Goal: Navigation & Orientation: Find specific page/section

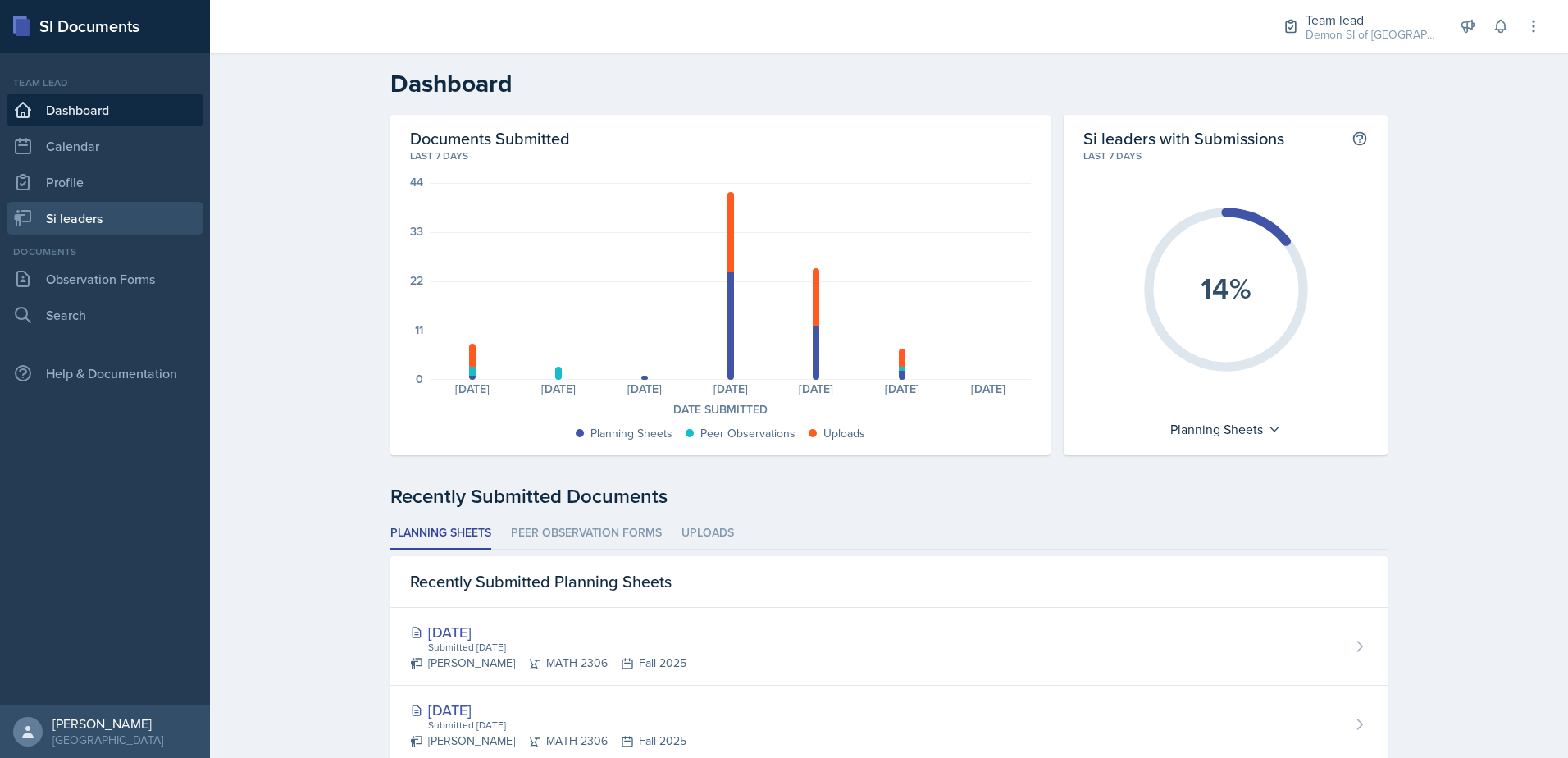
click at [157, 206] on link "Si leaders" at bounding box center [105, 218] width 196 height 33
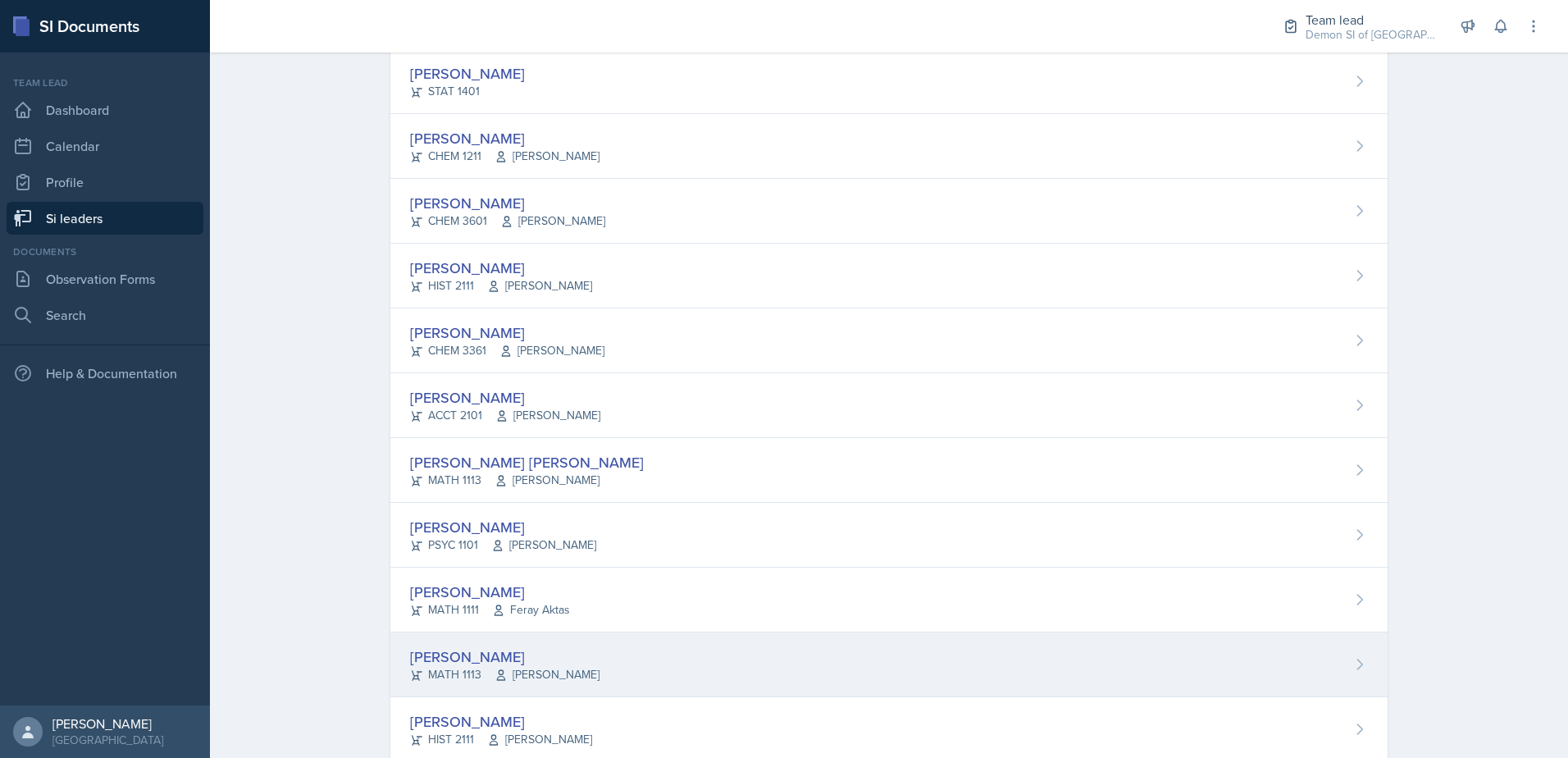
scroll to position [1113, 0]
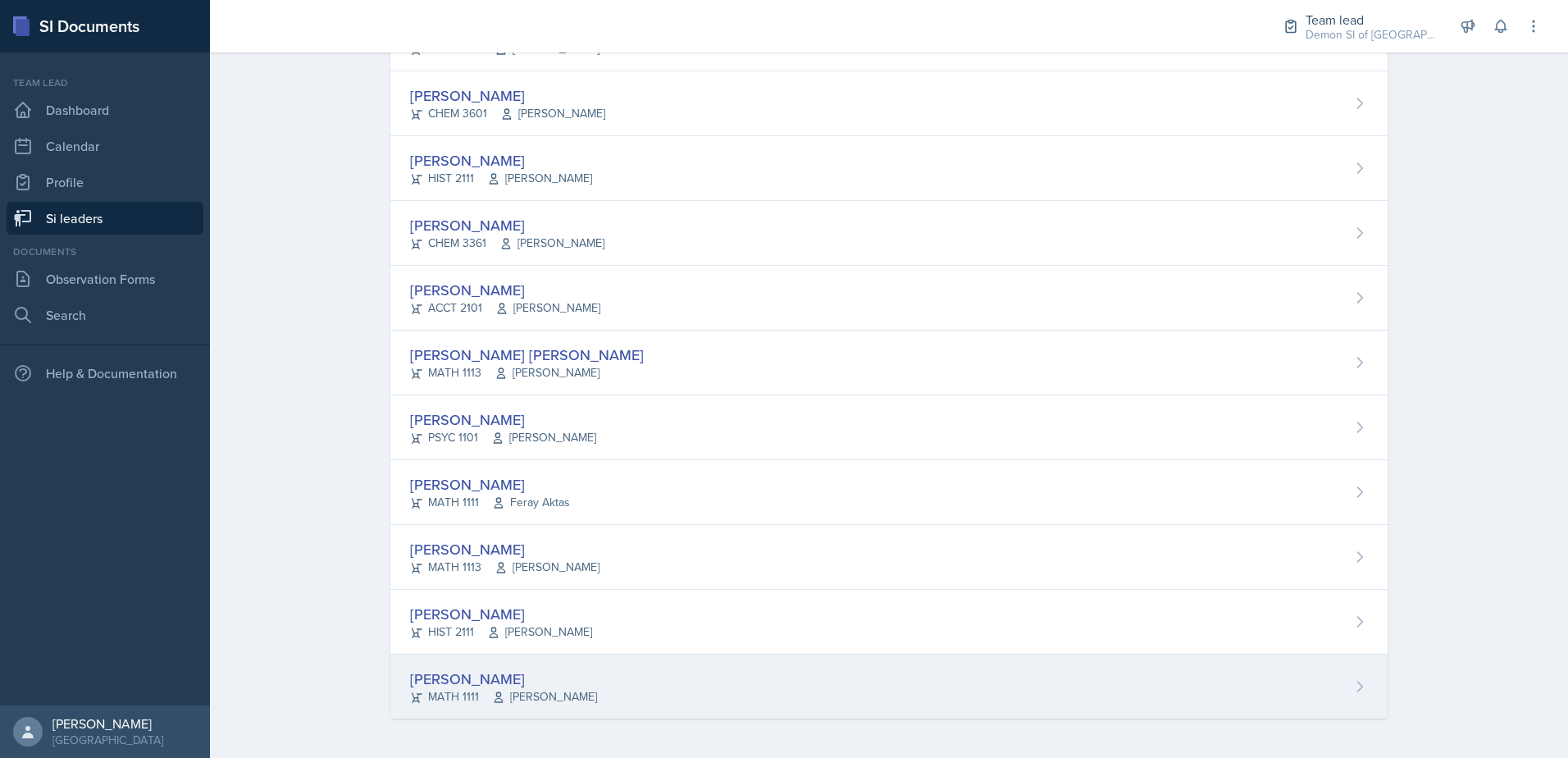
click at [523, 710] on div "[PERSON_NAME] MATH 1111 [PERSON_NAME]" at bounding box center [889, 686] width 997 height 64
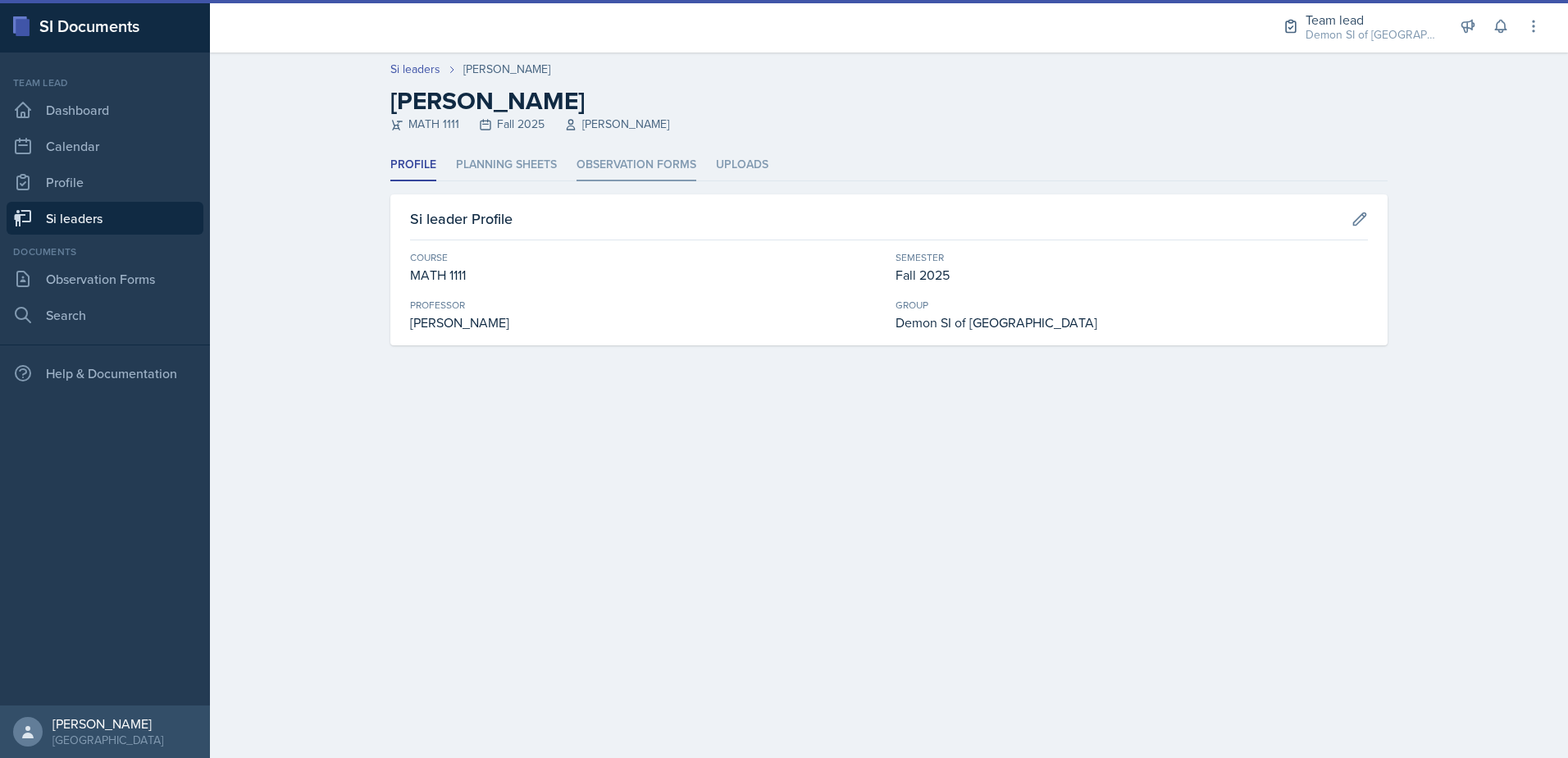
click at [613, 158] on li "Observation Forms" at bounding box center [637, 165] width 120 height 32
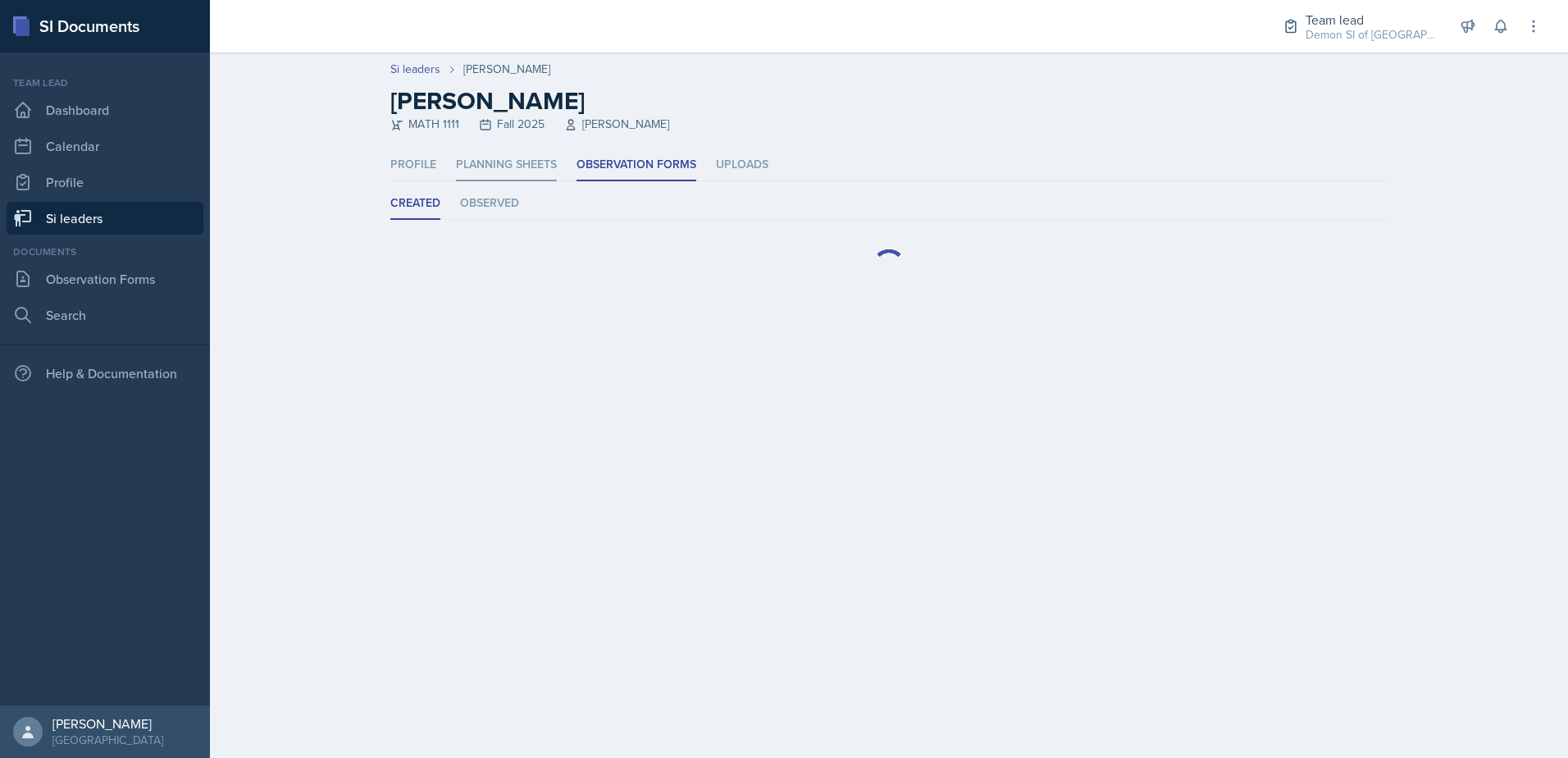
click at [513, 159] on li "Planning Sheets" at bounding box center [506, 165] width 101 height 32
click at [598, 163] on li "Observation Forms" at bounding box center [637, 165] width 120 height 32
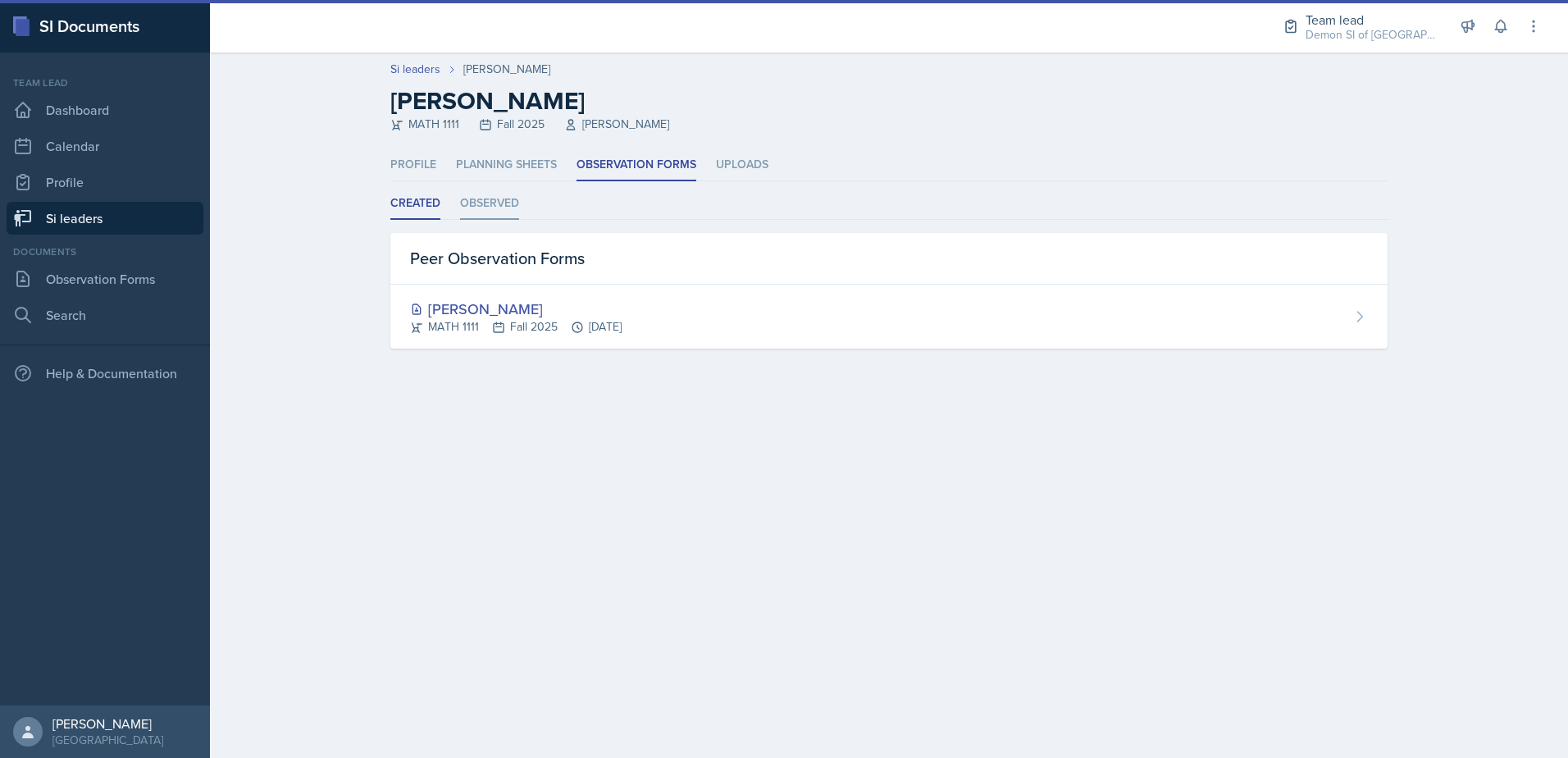
click at [482, 211] on li "Observed" at bounding box center [489, 203] width 59 height 32
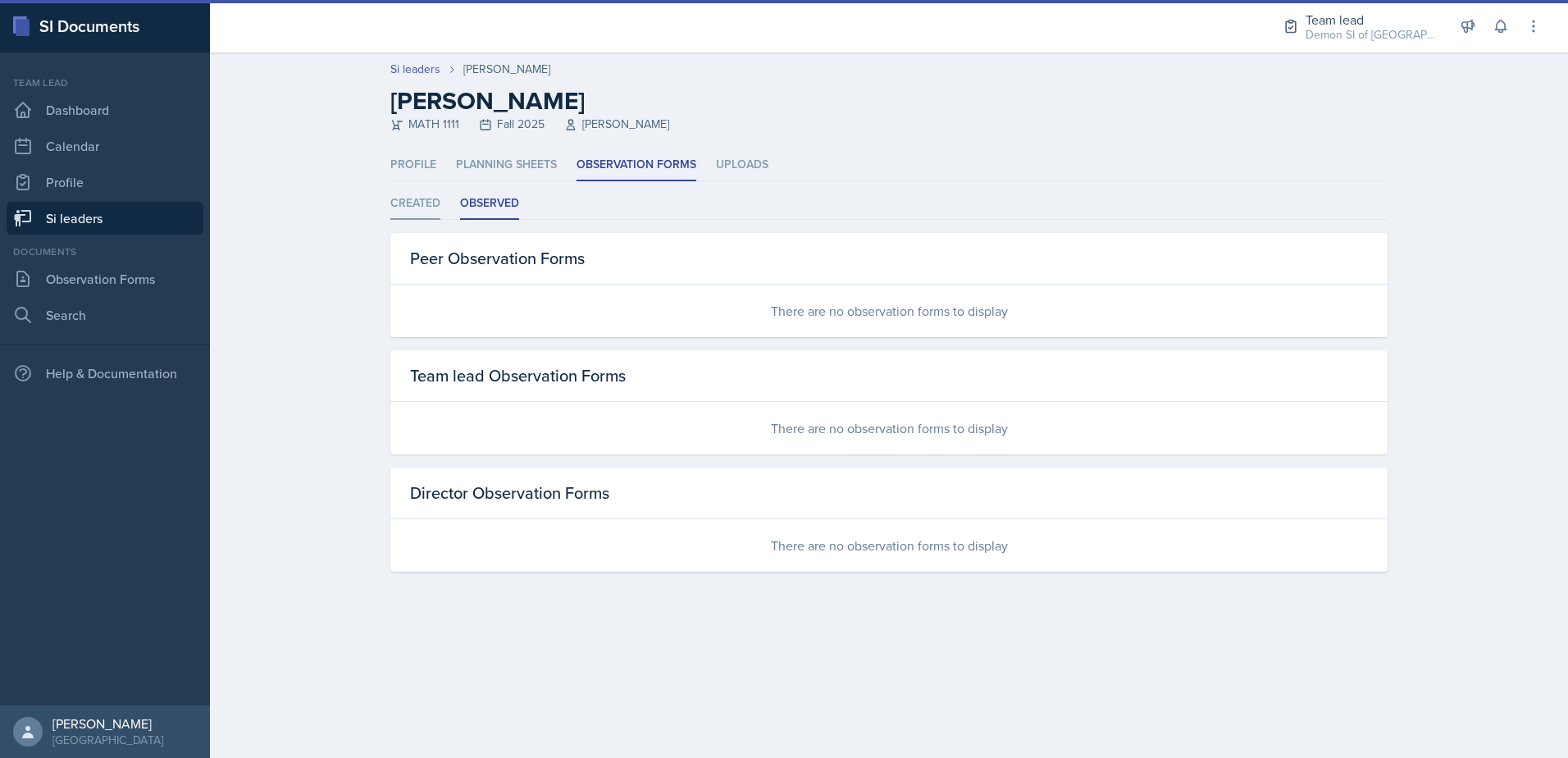
click at [430, 207] on li "Created" at bounding box center [415, 203] width 50 height 32
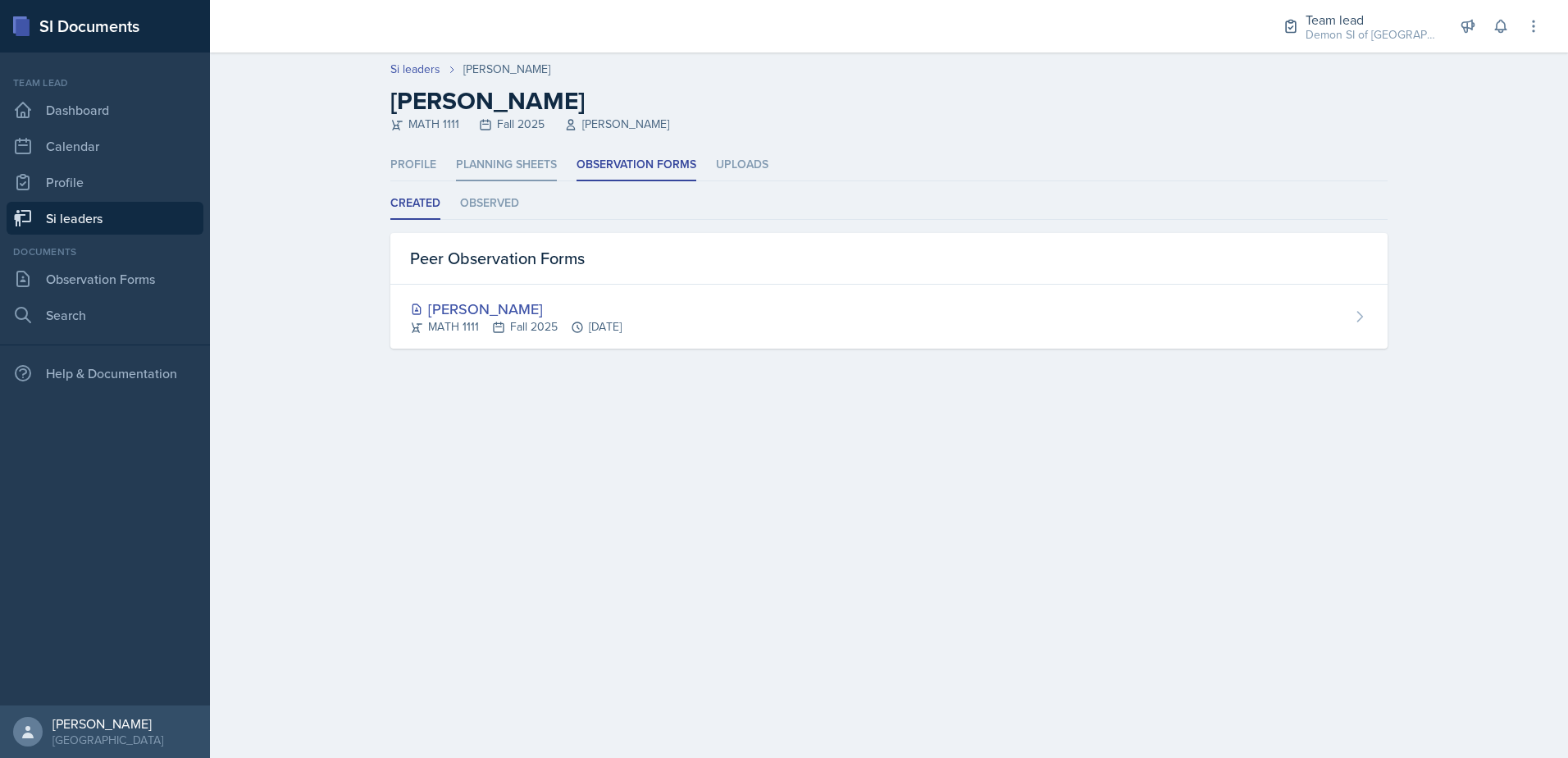
click at [497, 162] on li "Planning Sheets" at bounding box center [506, 165] width 101 height 32
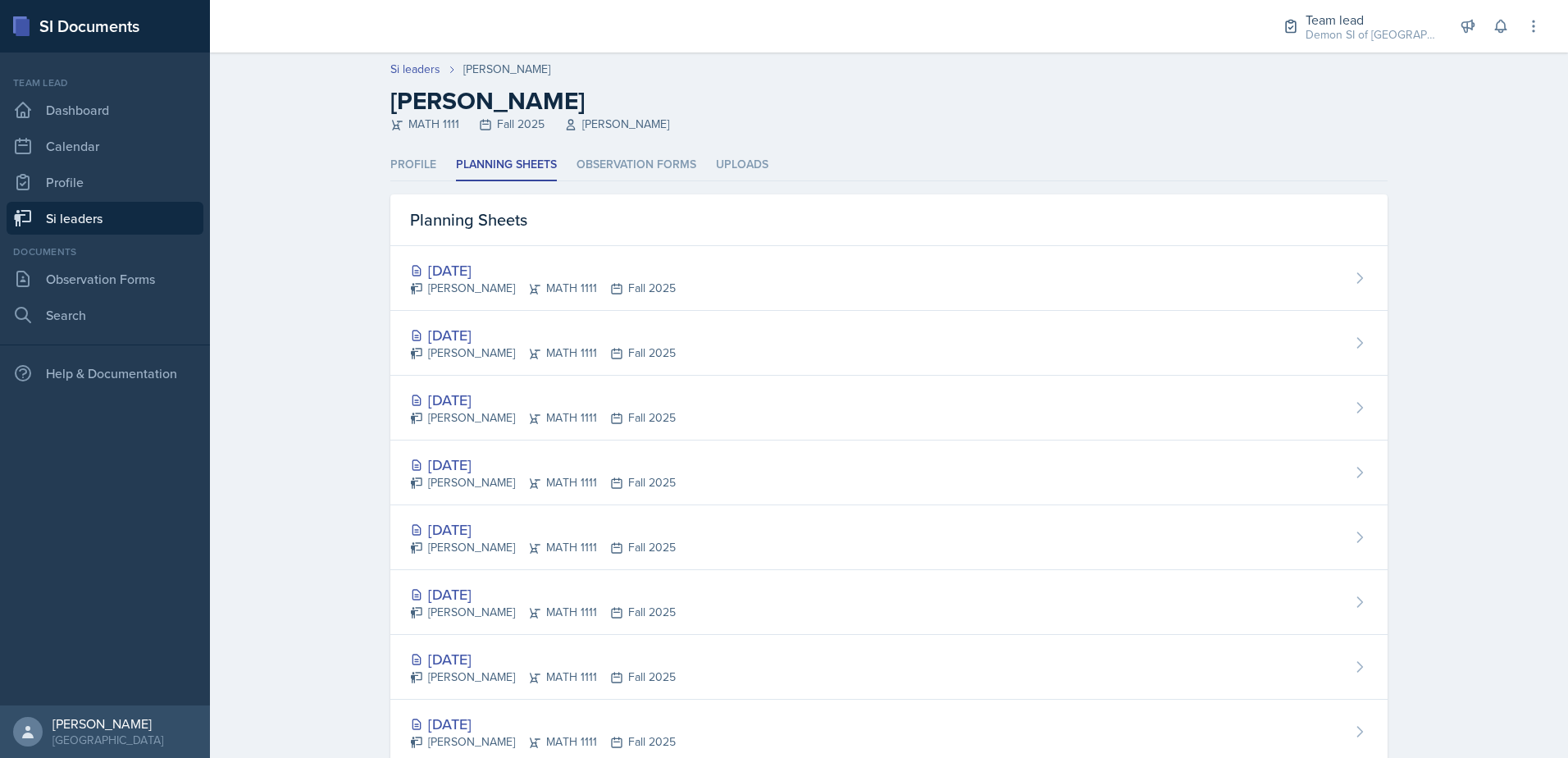
click at [167, 223] on link "Si leaders" at bounding box center [105, 218] width 196 height 33
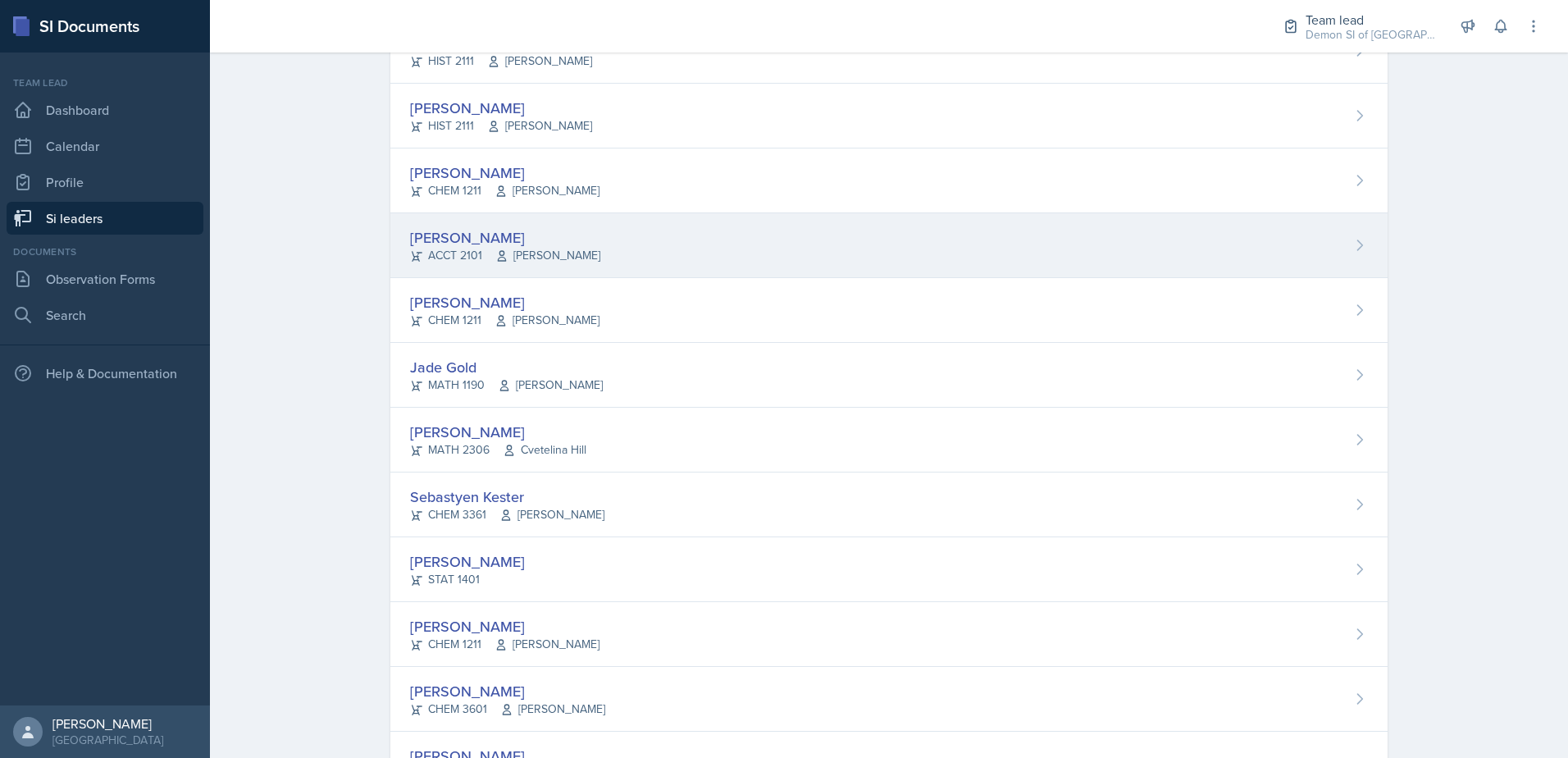
scroll to position [656, 0]
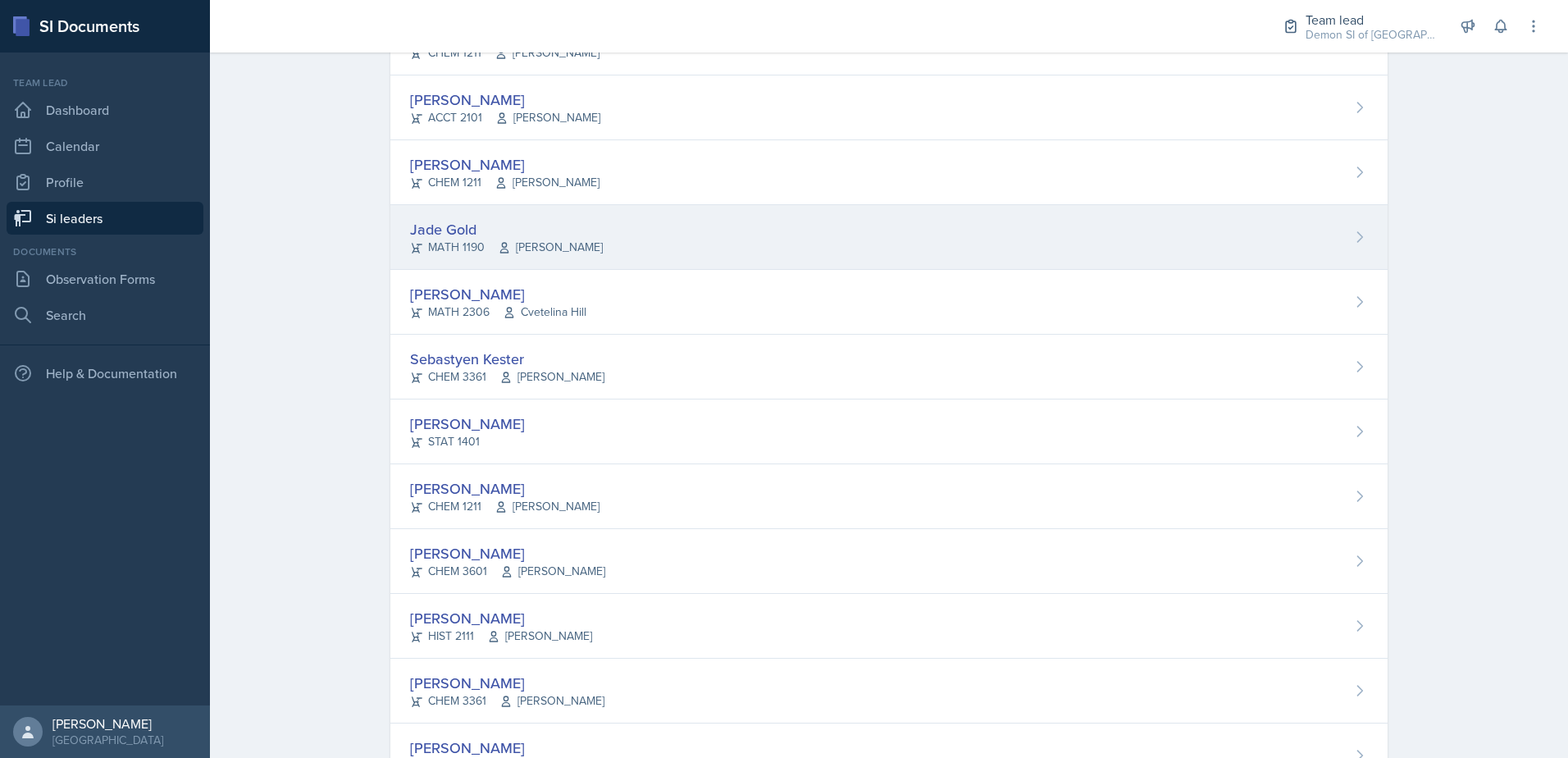
click at [498, 244] on icon at bounding box center [504, 248] width 14 height 14
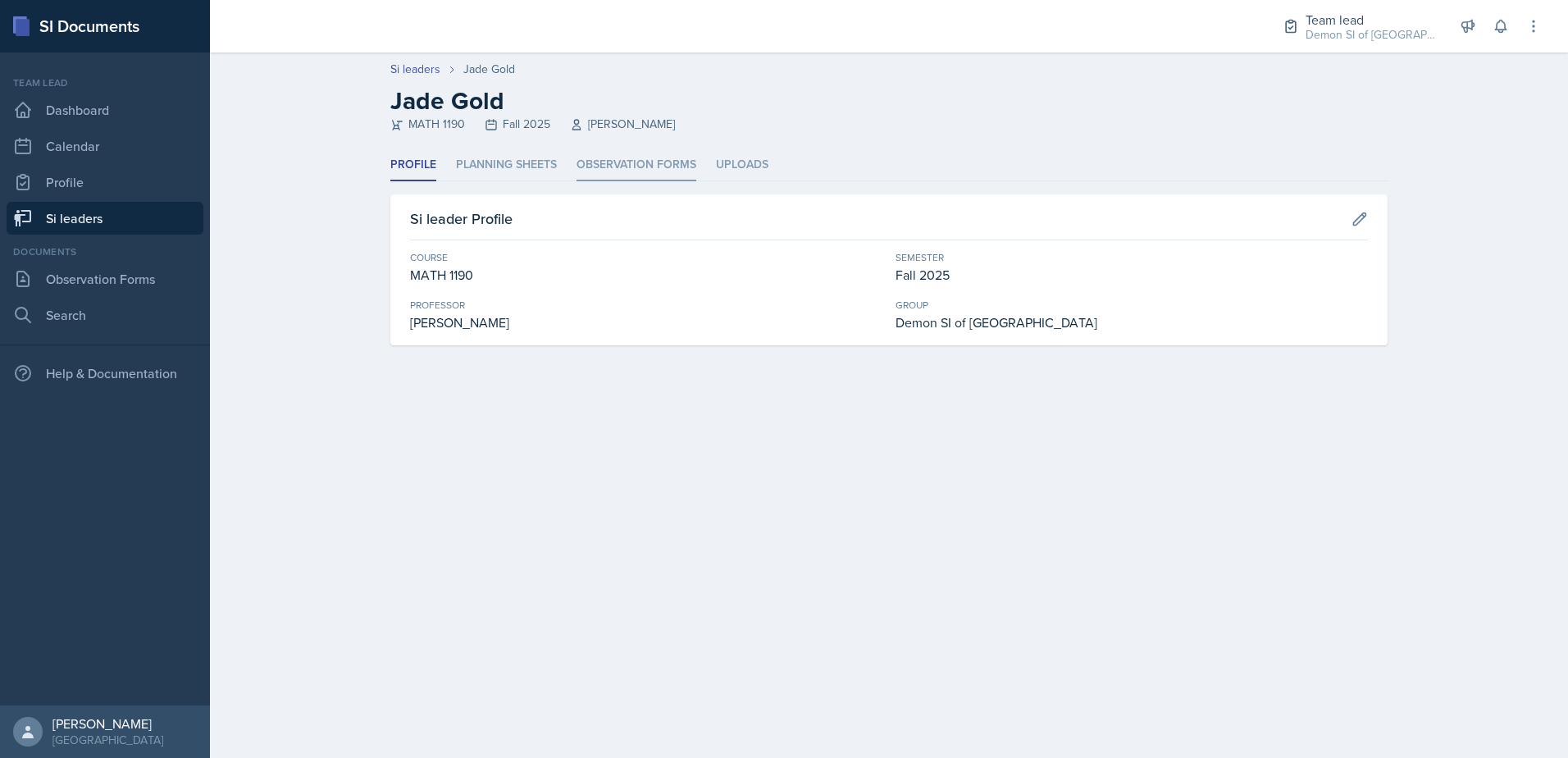
click at [636, 159] on li "Observation Forms" at bounding box center [637, 165] width 120 height 32
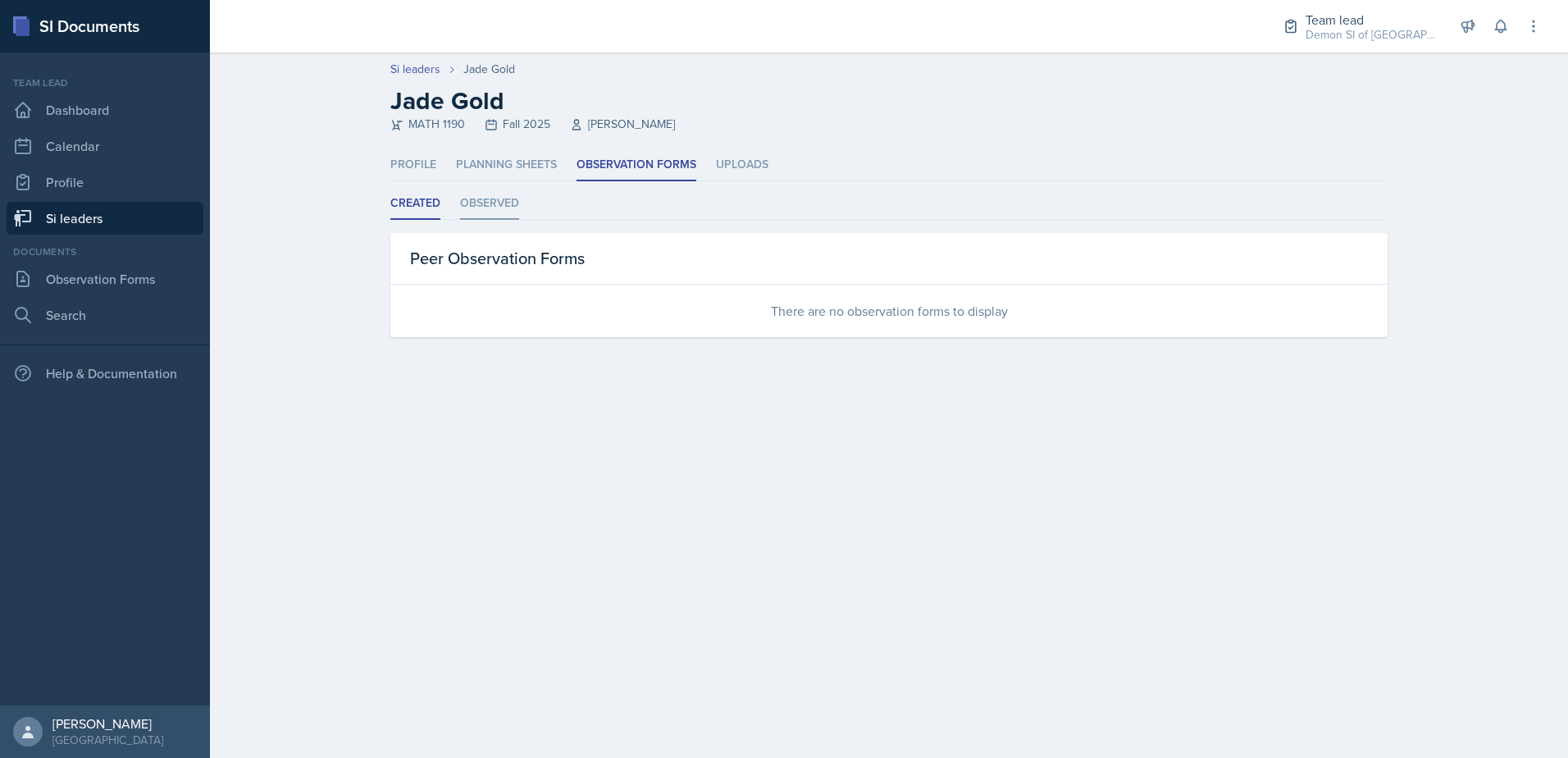
click at [507, 212] on li "Observed" at bounding box center [489, 203] width 59 height 32
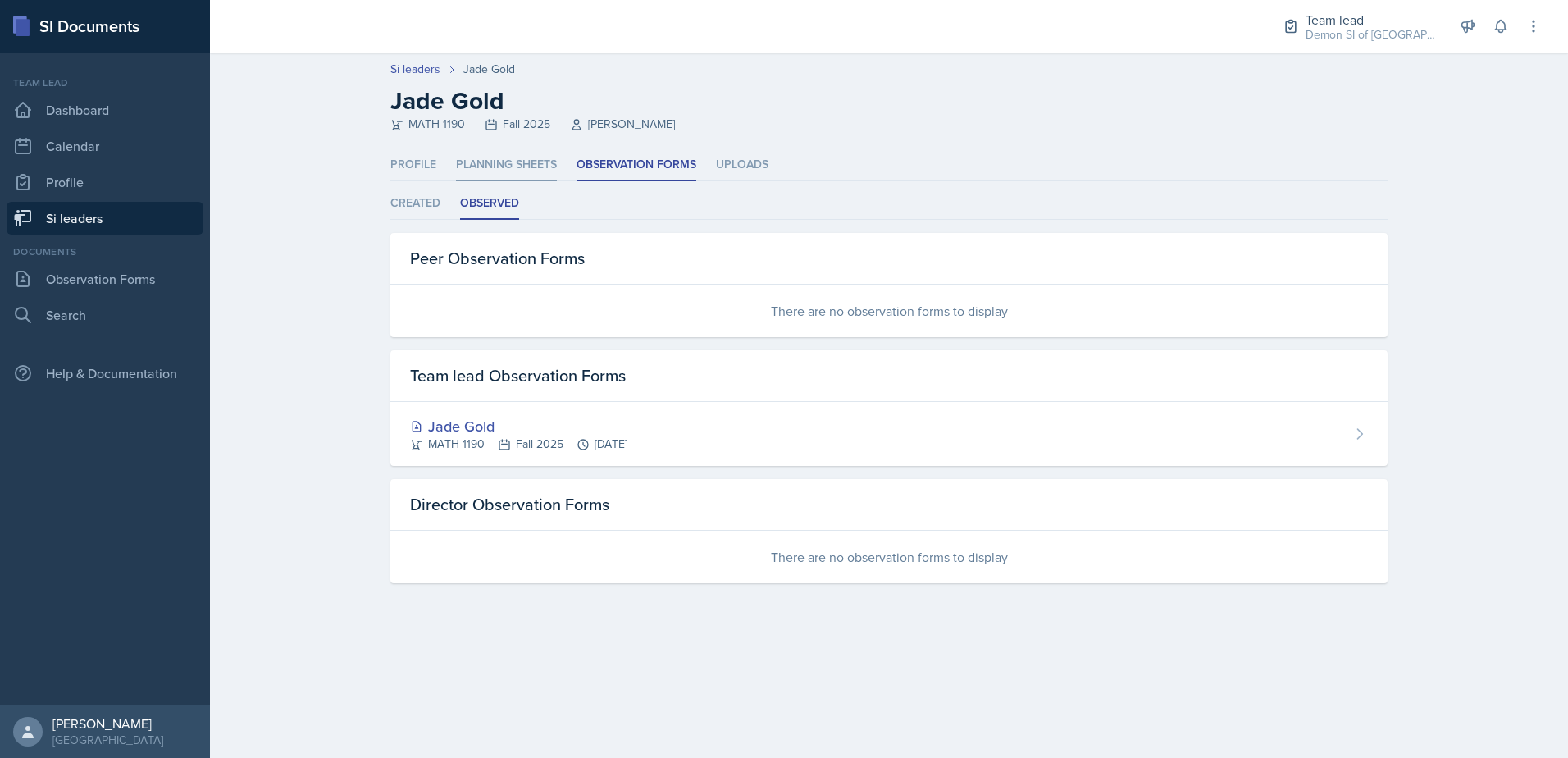
click at [472, 158] on li "Planning Sheets" at bounding box center [506, 165] width 101 height 32
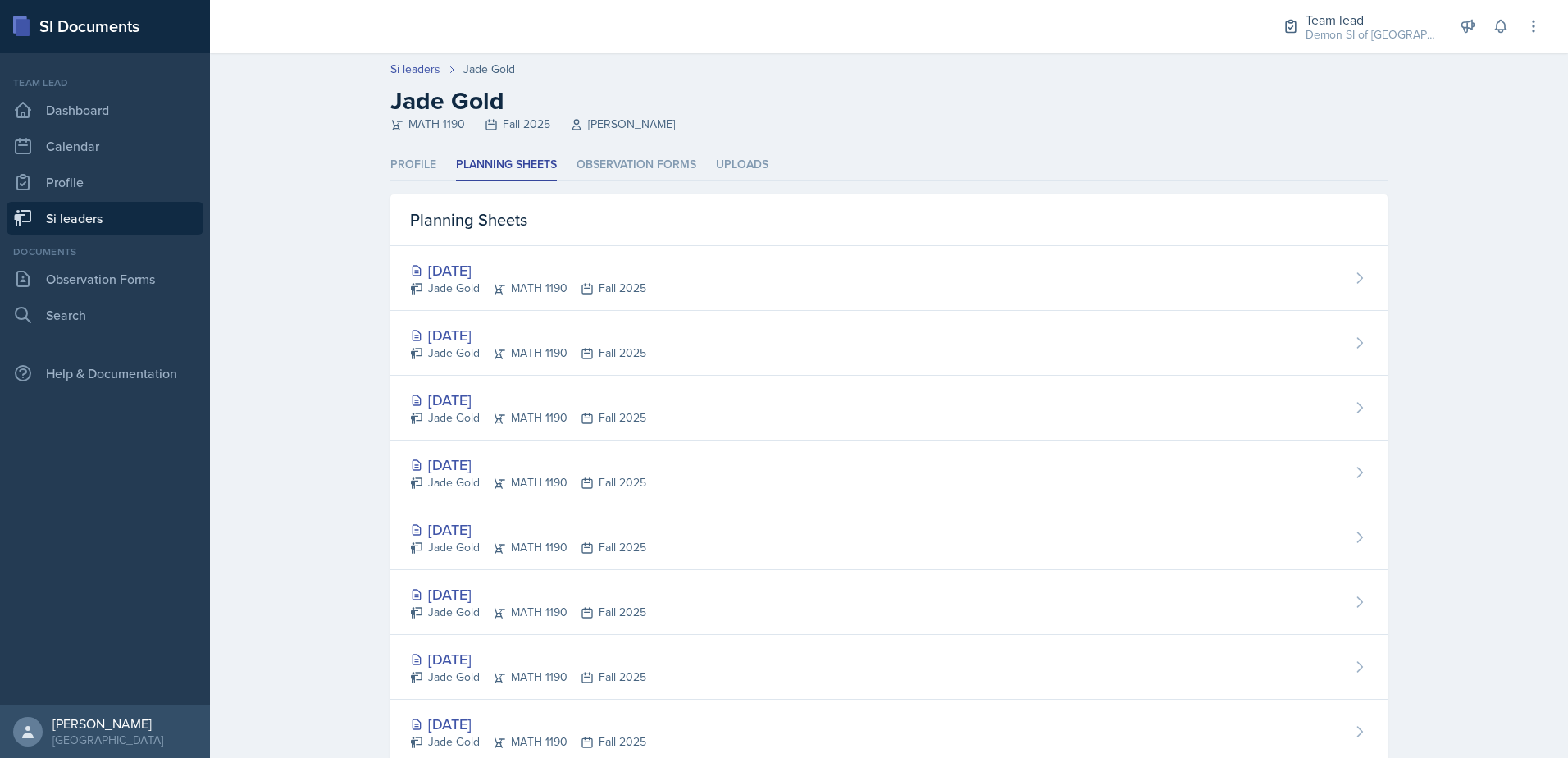
click at [119, 224] on link "Si leaders" at bounding box center [105, 218] width 196 height 33
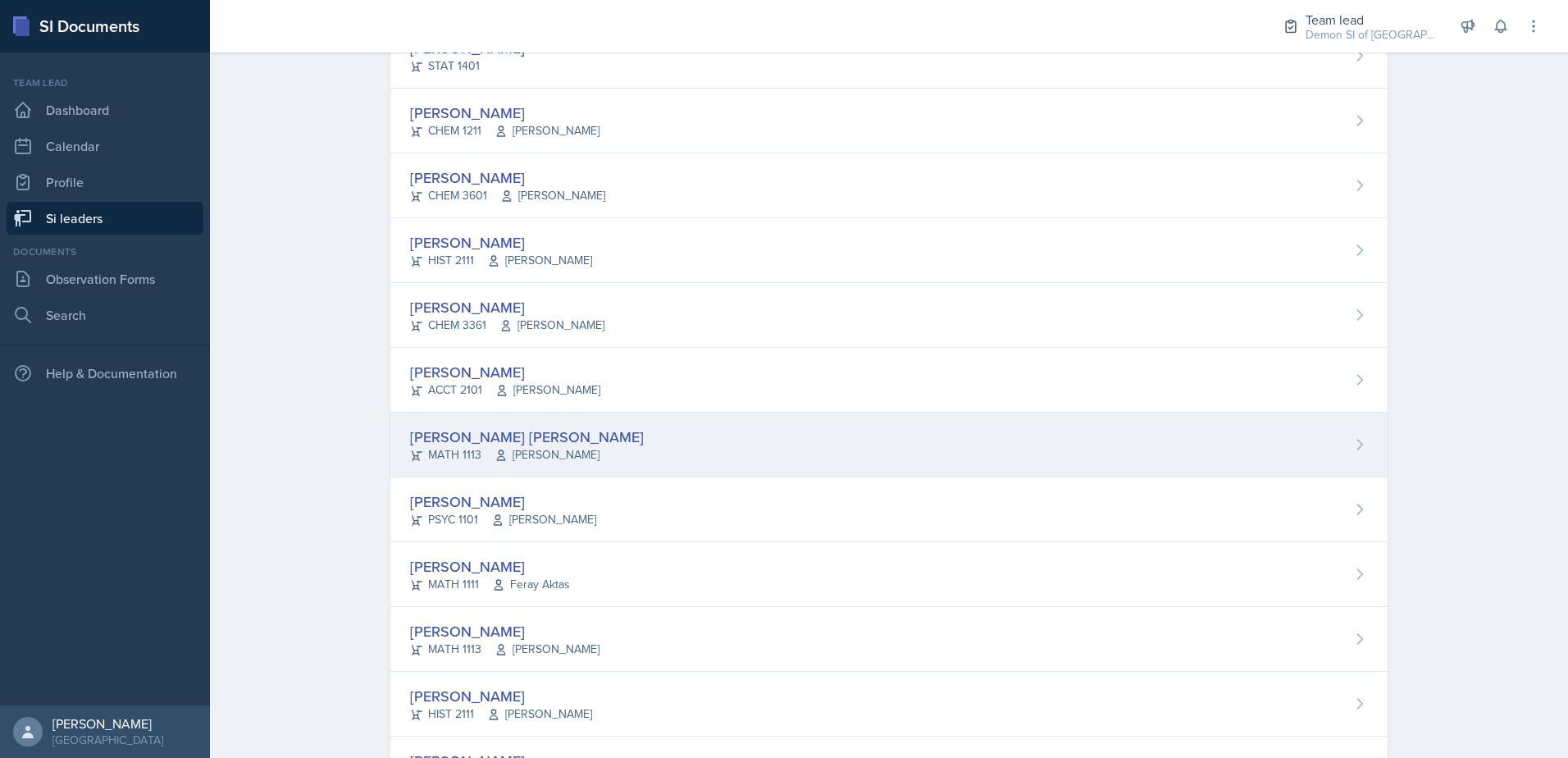
scroll to position [950, 0]
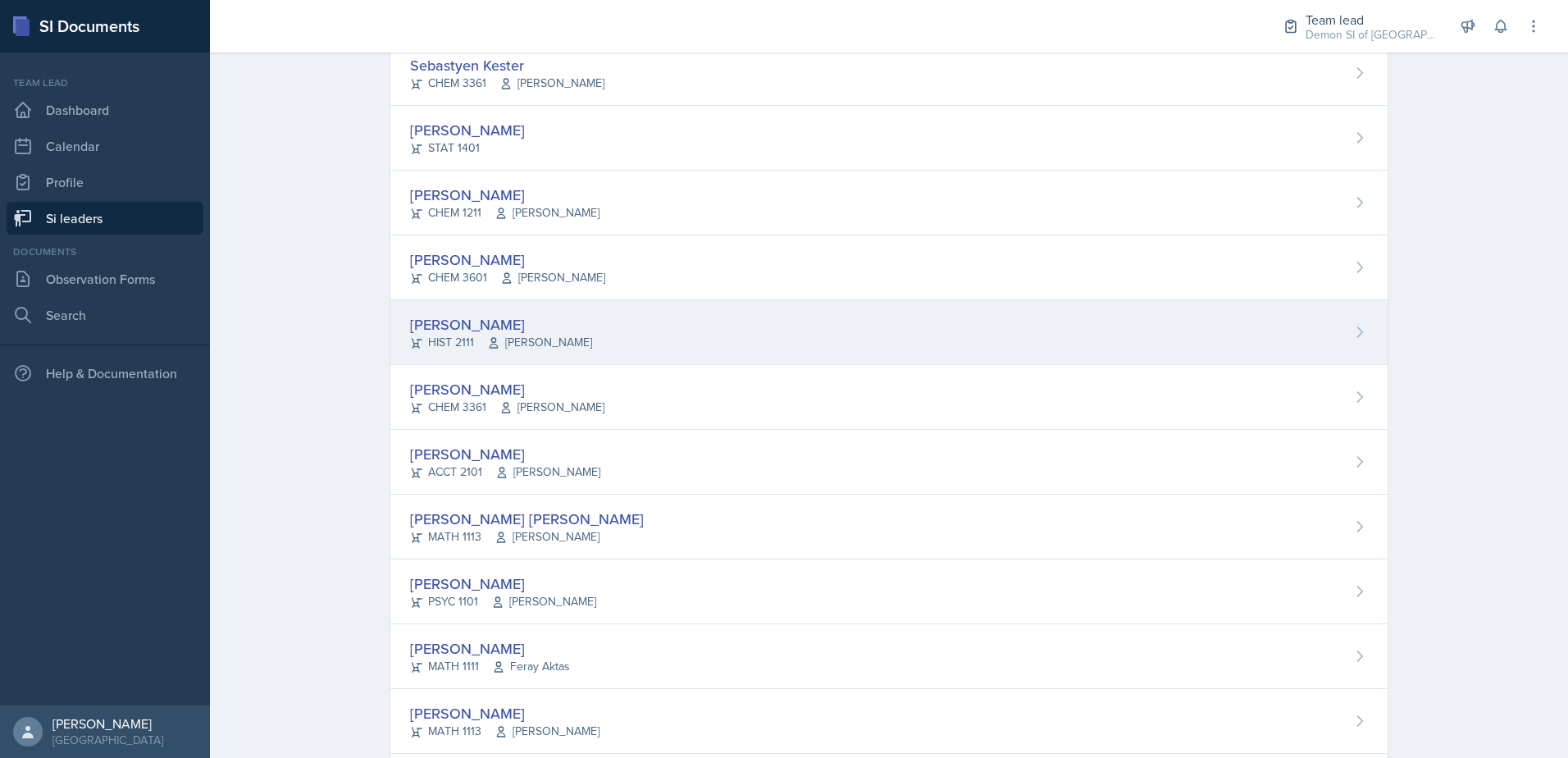
click at [487, 342] on icon at bounding box center [494, 343] width 14 height 14
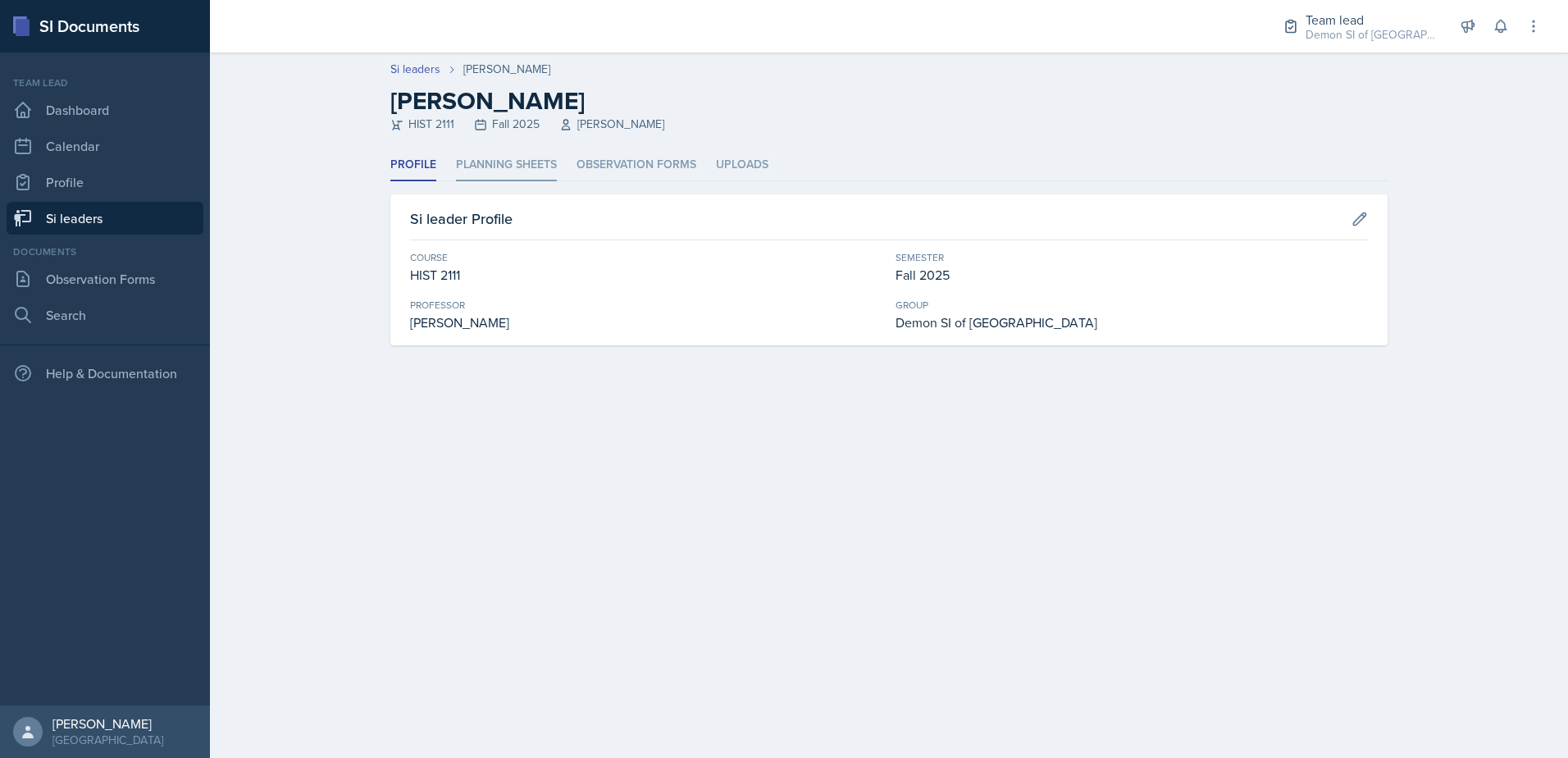
click at [534, 157] on li "Planning Sheets" at bounding box center [506, 165] width 101 height 32
